Goal: Task Accomplishment & Management: Manage account settings

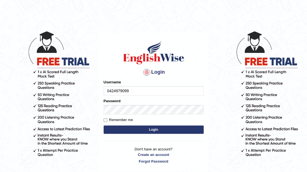
type input "0424979099"
click at [150, 131] on button "Login" at bounding box center [154, 130] width 100 height 8
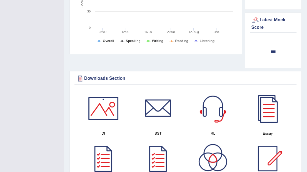
scroll to position [315, 0]
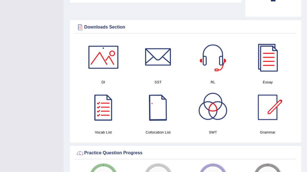
click at [160, 101] on div at bounding box center [158, 107] width 39 height 39
click at [100, 102] on div at bounding box center [103, 107] width 39 height 39
